Goal: Information Seeking & Learning: Learn about a topic

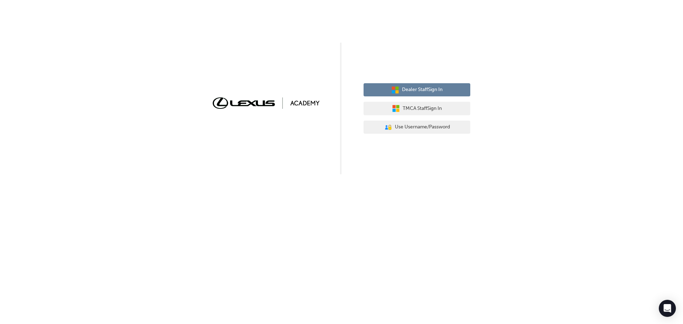
click at [445, 89] on button "Dealer Staff Sign In" at bounding box center [416, 90] width 107 height 14
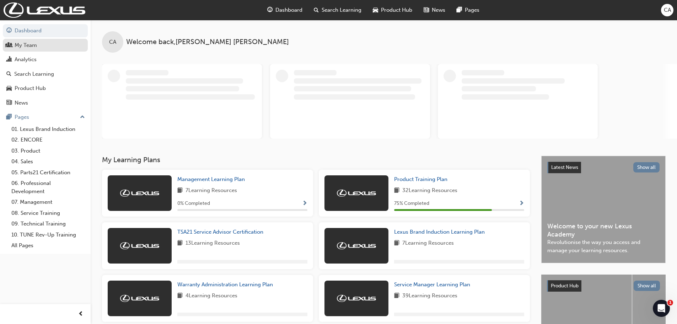
click at [28, 49] on div "My Team" at bounding box center [45, 45] width 78 height 9
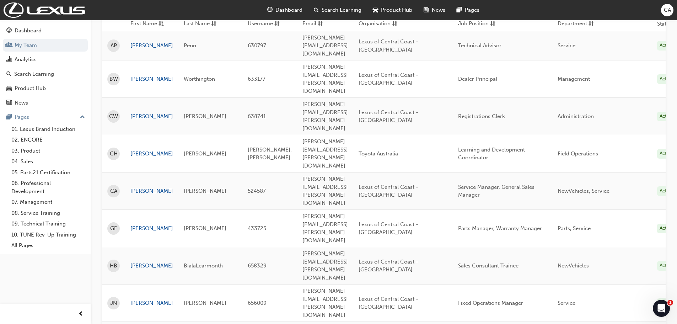
scroll to position [107, 0]
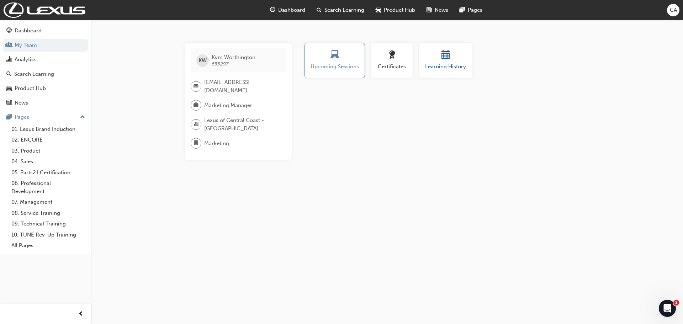
click at [451, 64] on span "Learning History" at bounding box center [445, 67] width 43 height 8
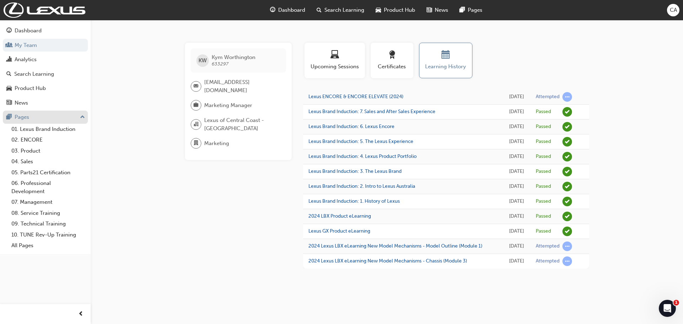
click at [15, 113] on div "Pages" at bounding box center [45, 117] width 78 height 9
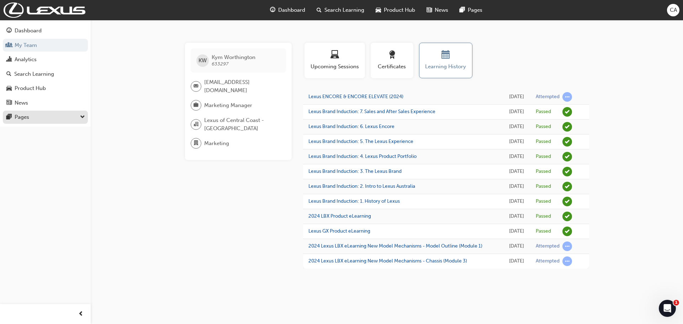
click at [15, 113] on div "Pages" at bounding box center [22, 117] width 15 height 8
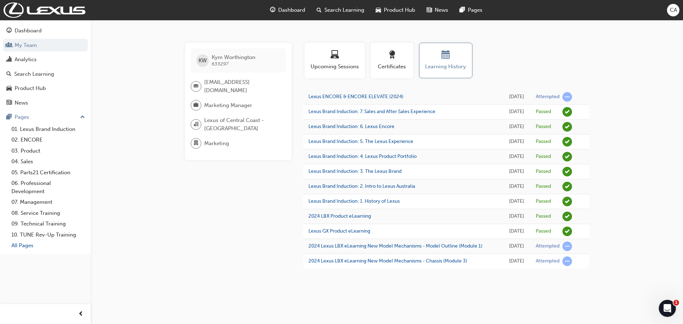
click at [16, 242] on link "All Pages" at bounding box center [48, 245] width 79 height 11
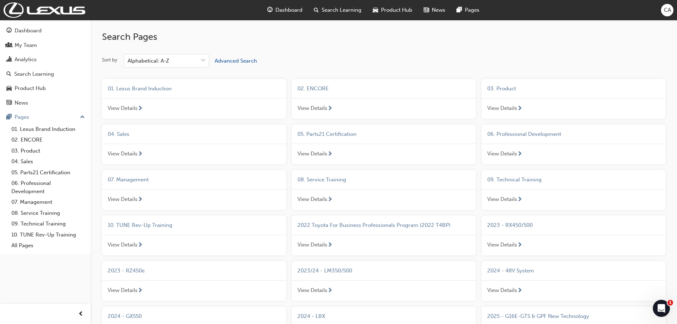
click at [129, 105] on span "View Details" at bounding box center [123, 108] width 30 height 8
click at [310, 106] on span "View Details" at bounding box center [313, 108] width 30 height 8
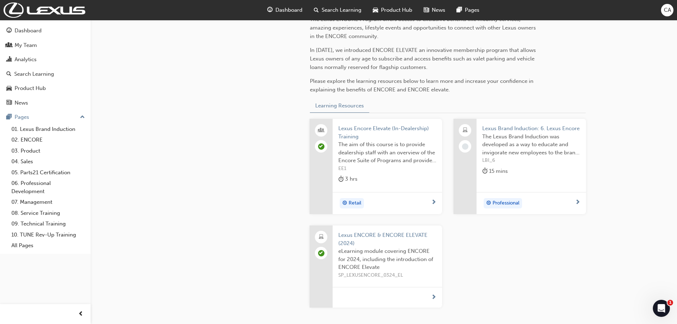
scroll to position [213, 0]
